Goal: Task Accomplishment & Management: Manage account settings

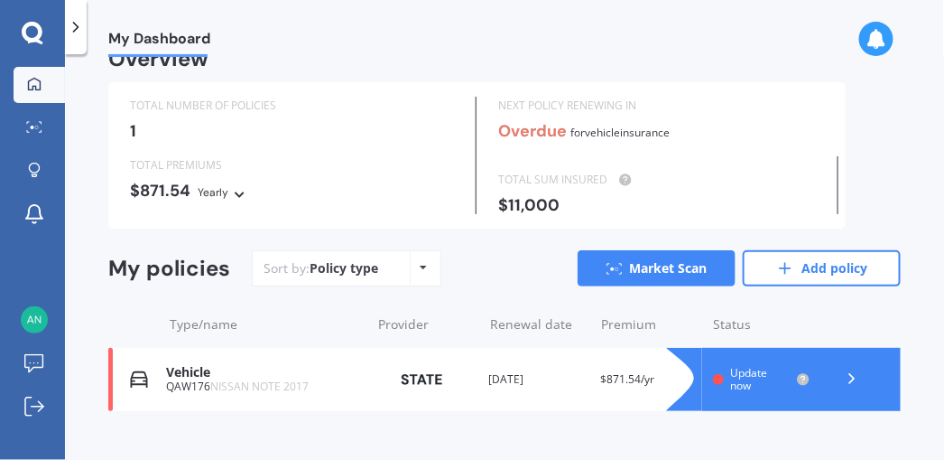
scroll to position [56, 0]
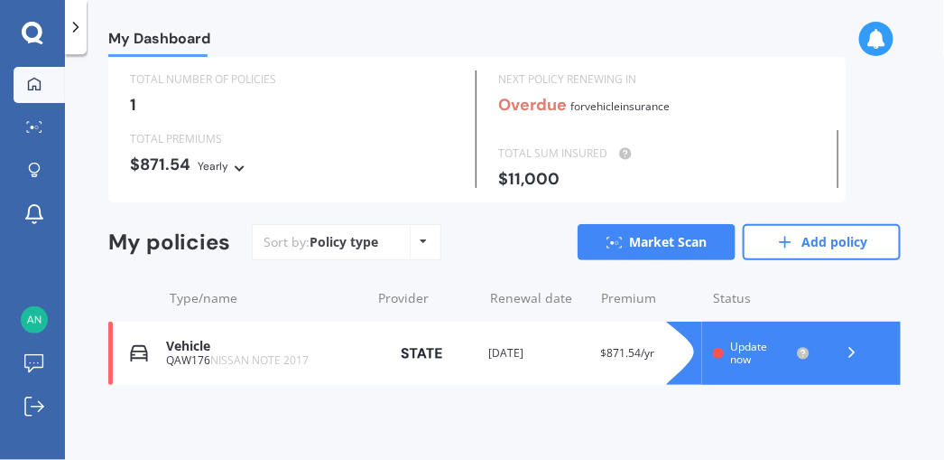
click at [843, 351] on icon at bounding box center [852, 352] width 18 height 18
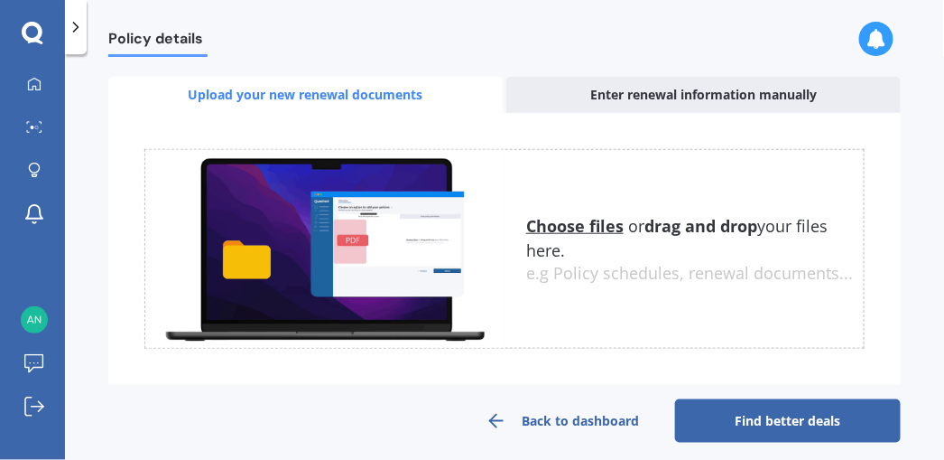
scroll to position [333, 0]
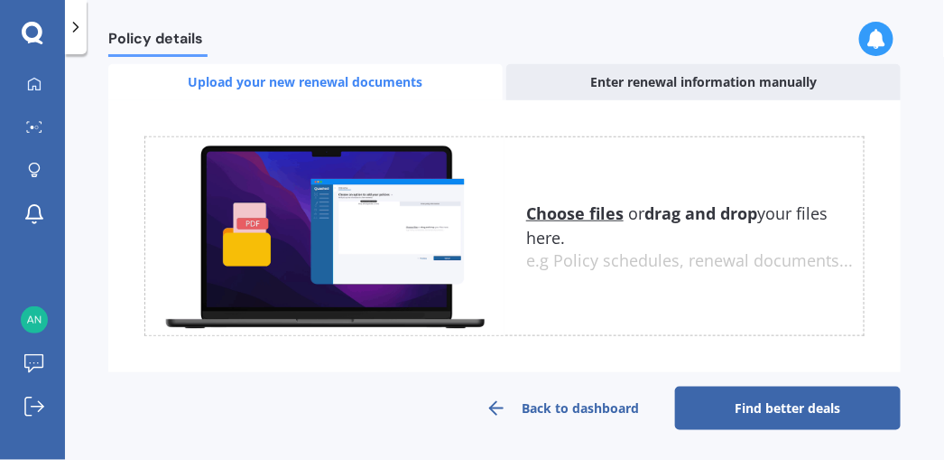
click at [595, 404] on link "Back to dashboard" at bounding box center [563, 407] width 226 height 43
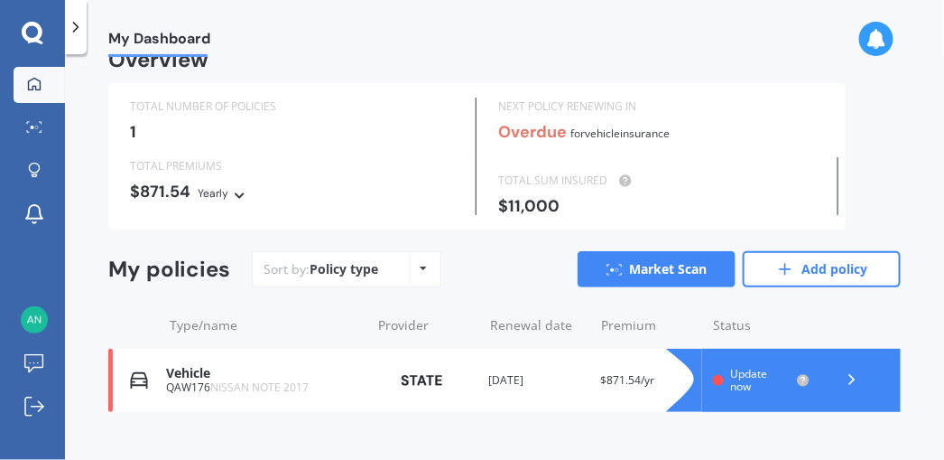
scroll to position [56, 0]
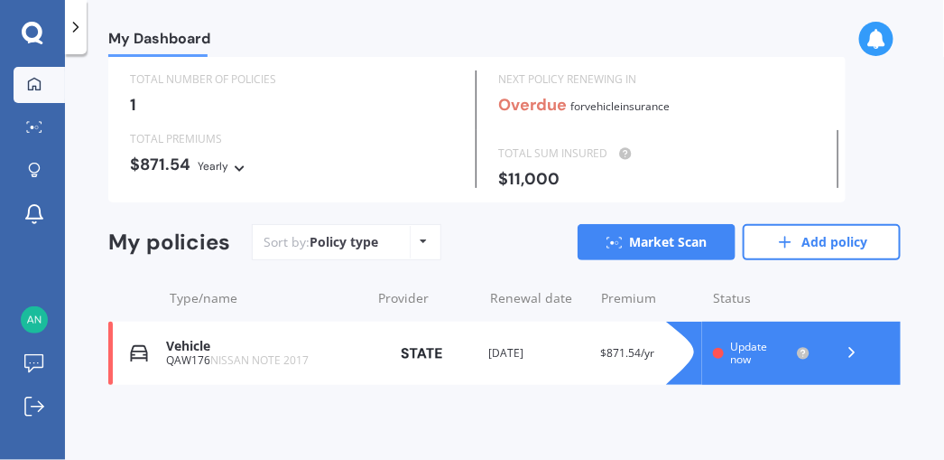
click at [187, 341] on div "Vehicle" at bounding box center [264, 346] width 196 height 15
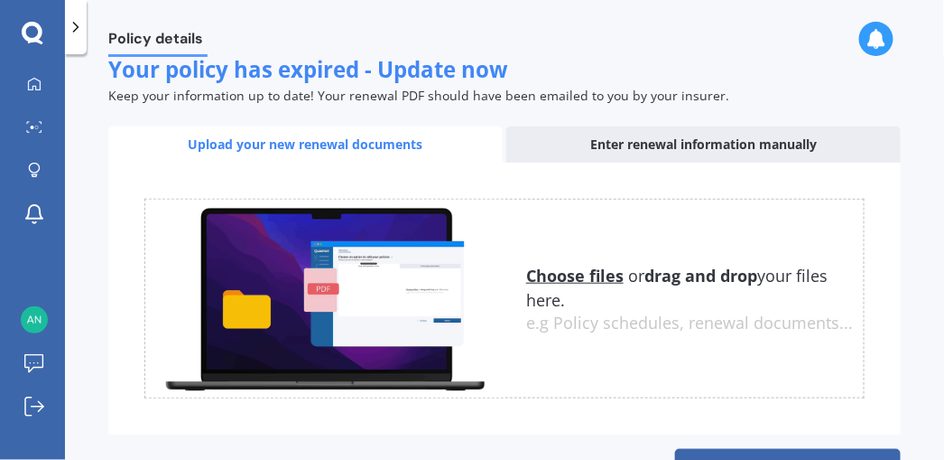
scroll to position [333, 0]
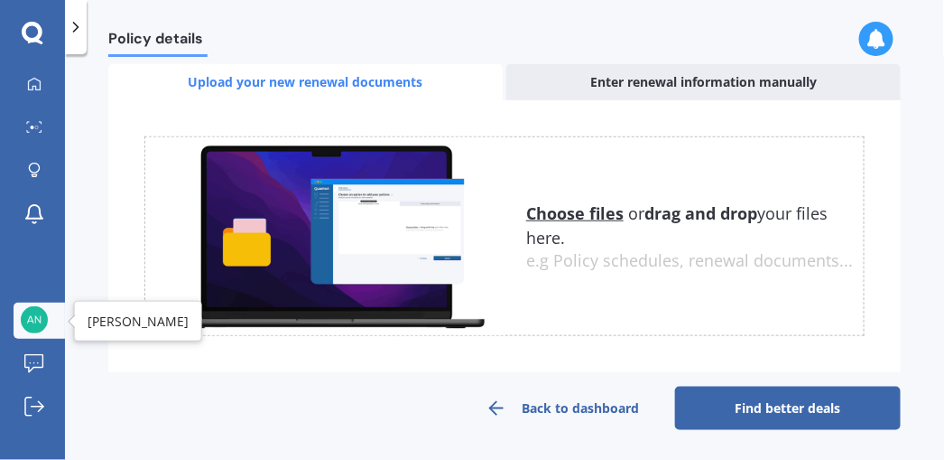
click at [33, 310] on img at bounding box center [34, 319] width 27 height 27
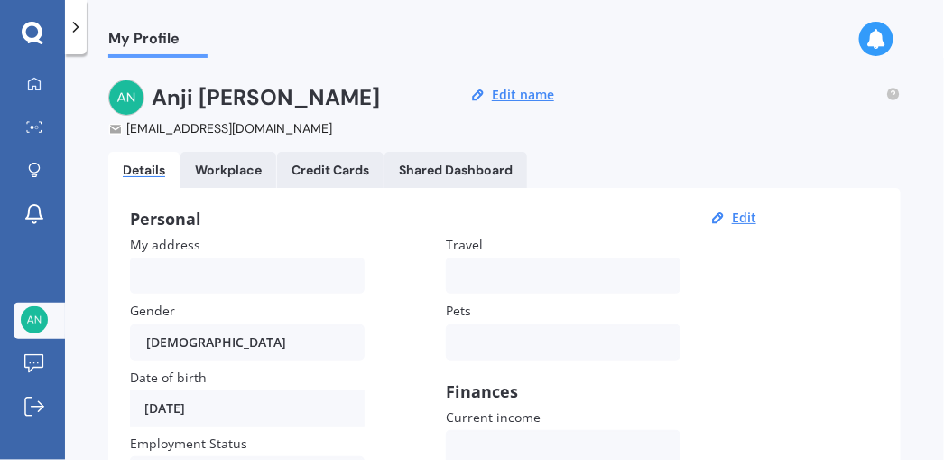
click at [219, 156] on link "Workplace" at bounding box center [229, 170] width 96 height 36
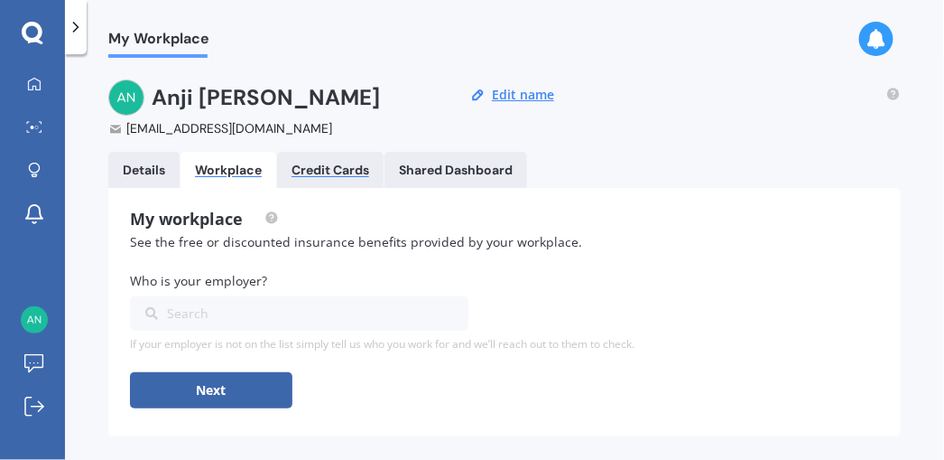
click at [345, 164] on div "Credit Cards" at bounding box center [331, 170] width 78 height 15
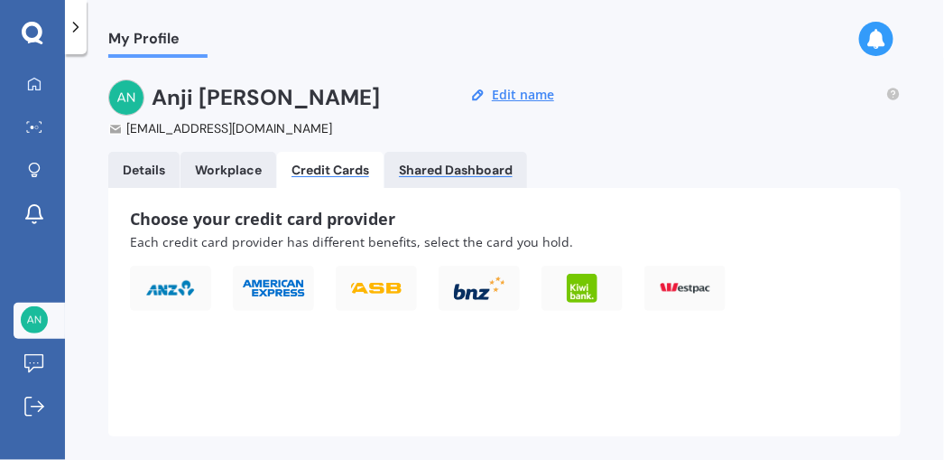
click at [451, 163] on div "Shared Dashboard" at bounding box center [456, 170] width 114 height 15
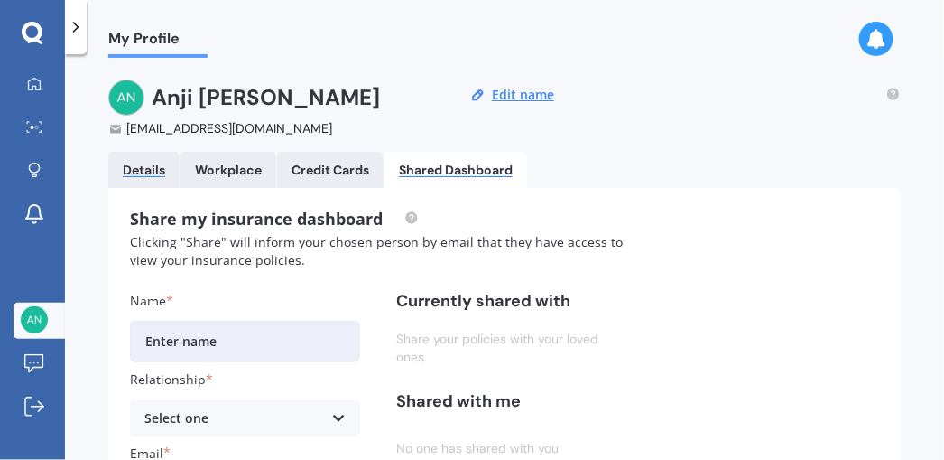
click at [128, 163] on div "Details" at bounding box center [144, 170] width 42 height 15
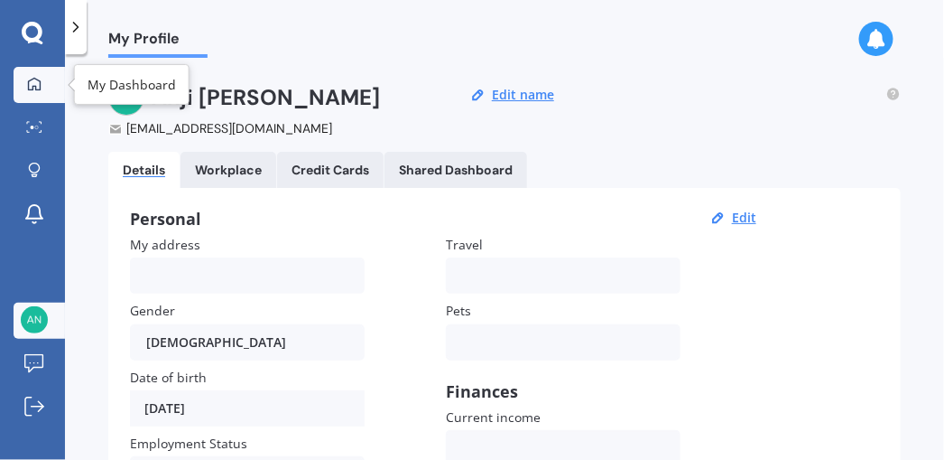
click at [23, 81] on div at bounding box center [34, 85] width 27 height 16
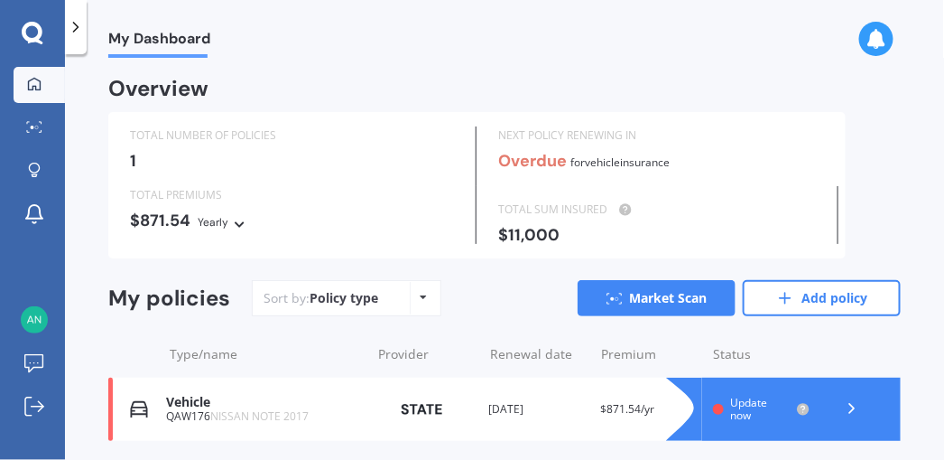
scroll to position [56, 0]
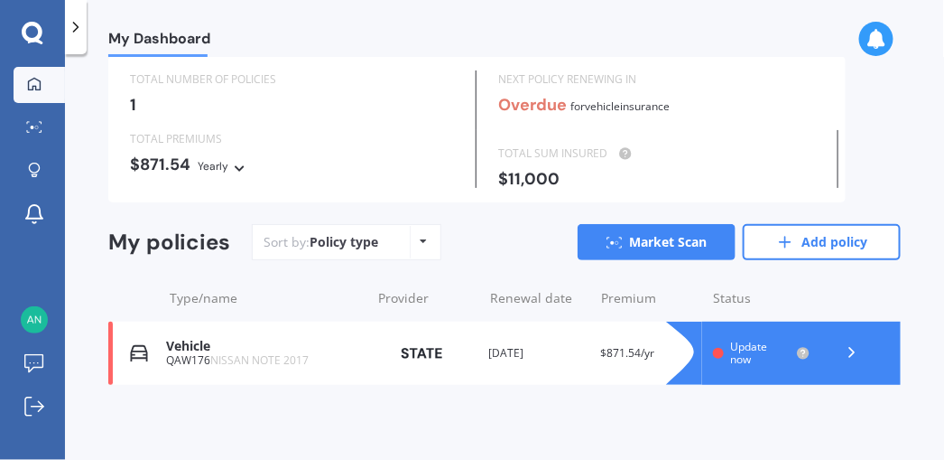
click at [722, 352] on div "Update now" at bounding box center [762, 353] width 98 height 26
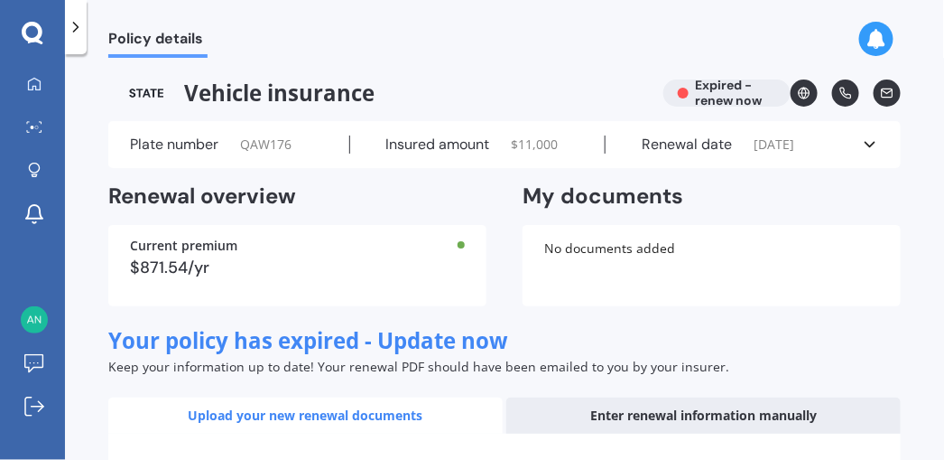
click at [865, 141] on icon at bounding box center [870, 144] width 18 height 18
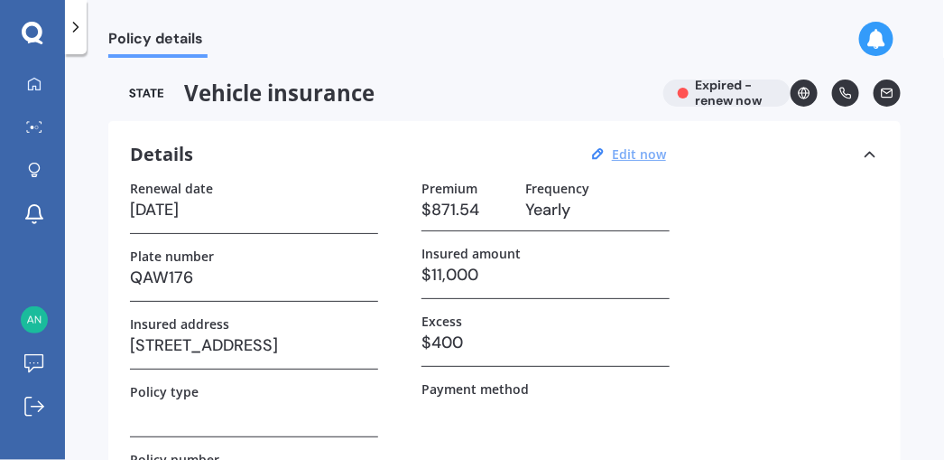
click at [628, 152] on u "Edit now" at bounding box center [639, 153] width 54 height 17
select select "14"
select select "05"
select select "2025"
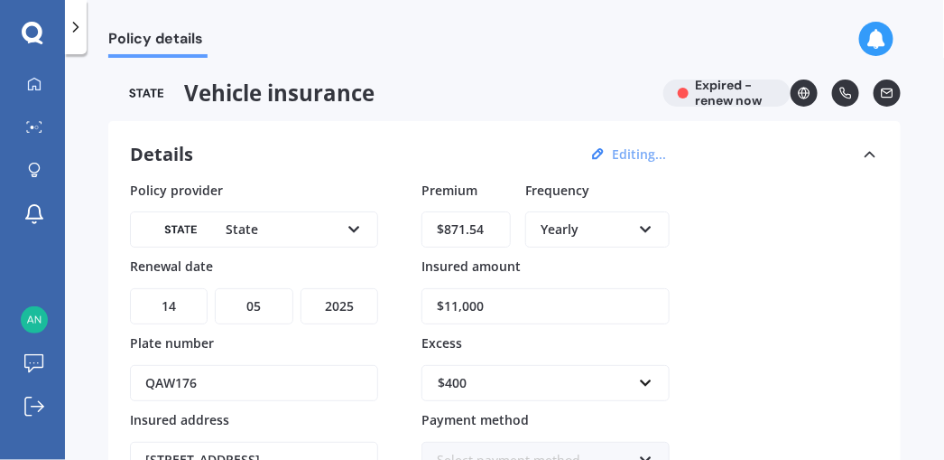
click at [358, 220] on icon at bounding box center [354, 225] width 15 height 13
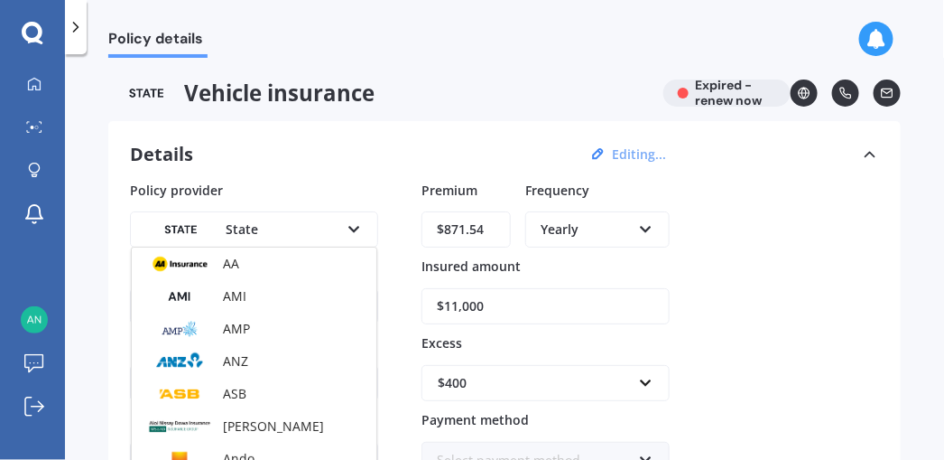
scroll to position [553, 0]
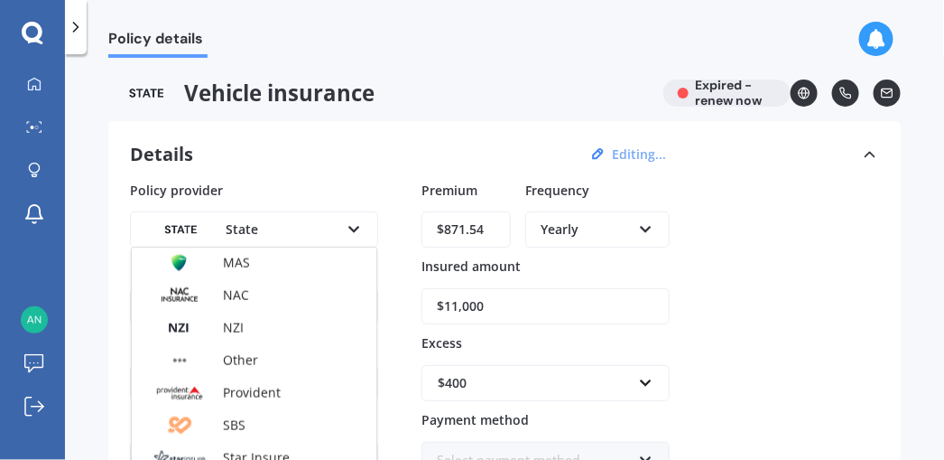
click at [356, 222] on icon at bounding box center [354, 225] width 15 height 13
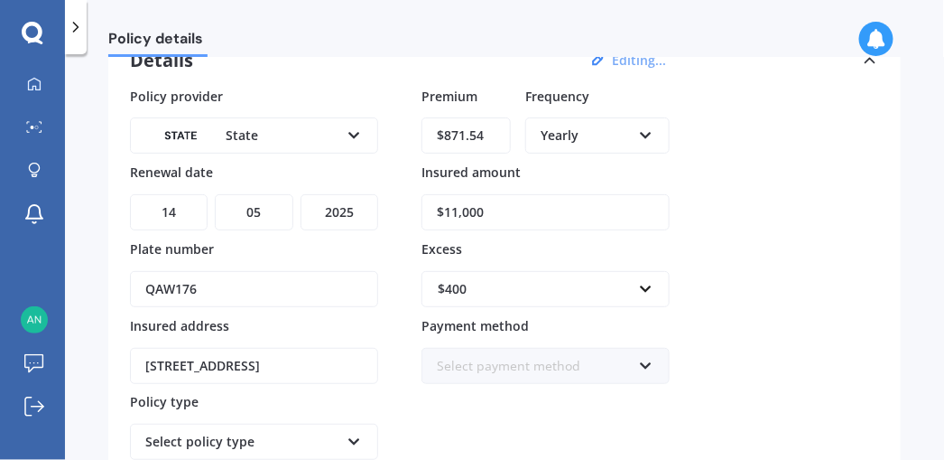
scroll to position [0, 0]
